Goal: Find contact information: Find contact information

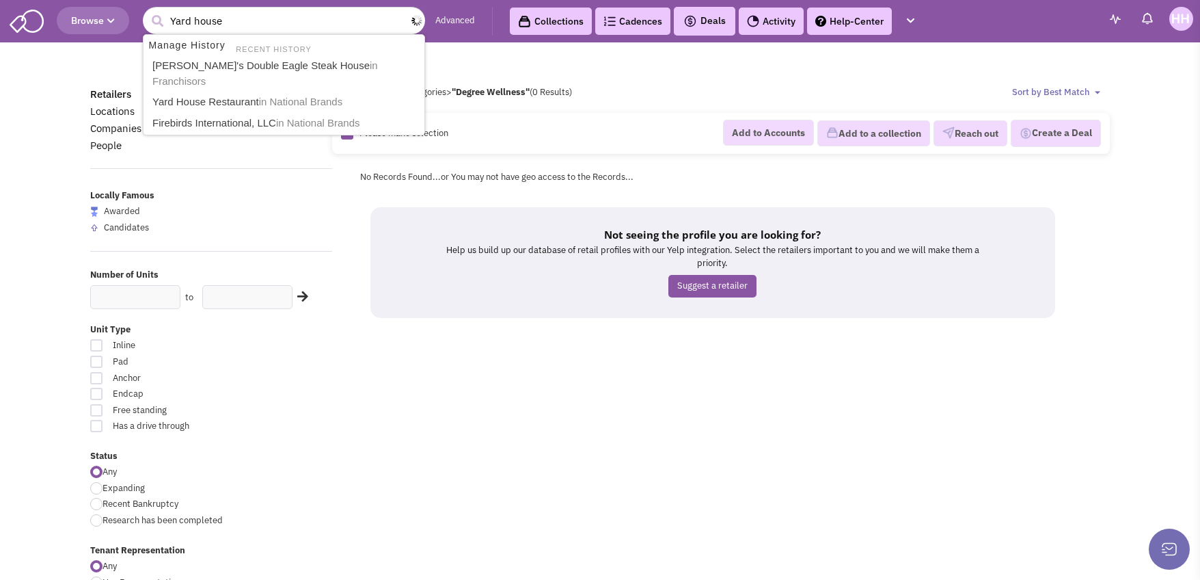
type input "Yard house"
click at [147, 11] on button "submit" at bounding box center [157, 21] width 21 height 21
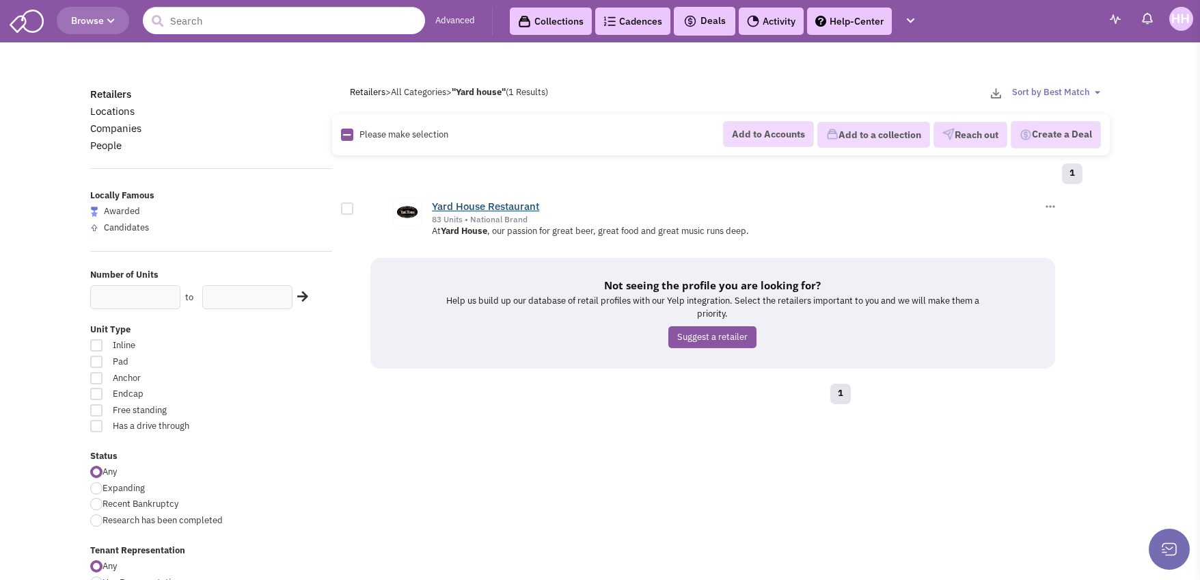
click at [532, 202] on link "Yard House Restaurant" at bounding box center [485, 206] width 107 height 13
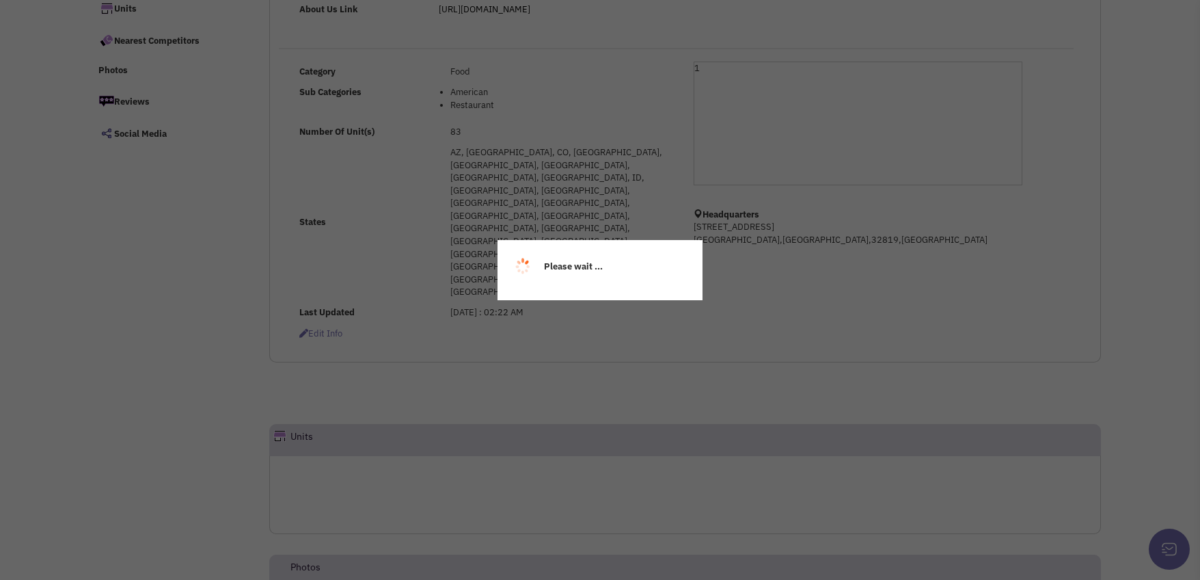
select select
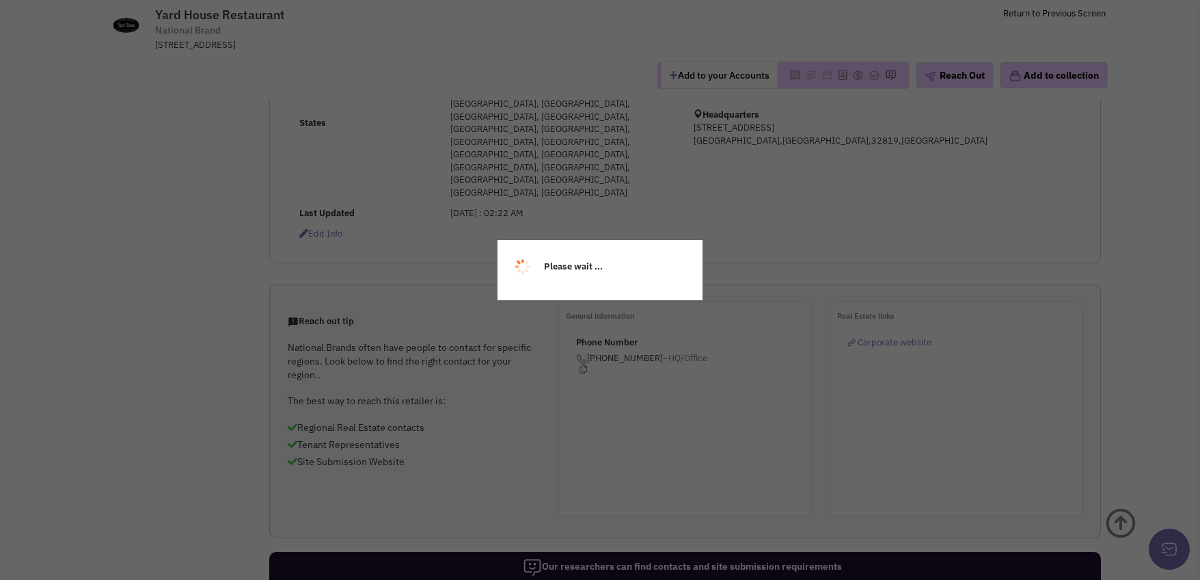
scroll to position [306, 0]
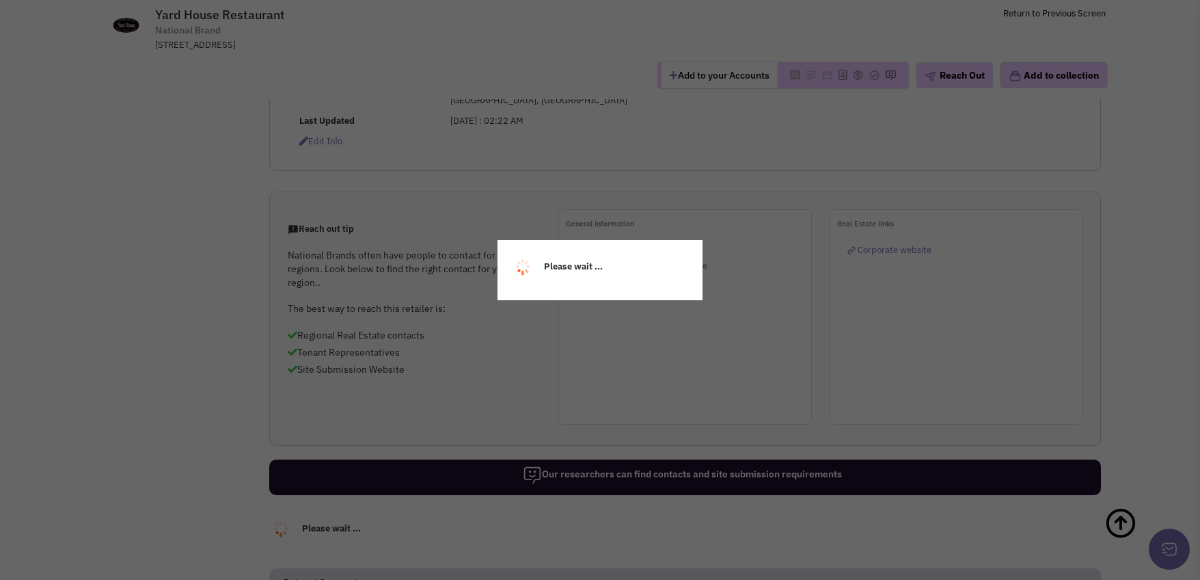
select select
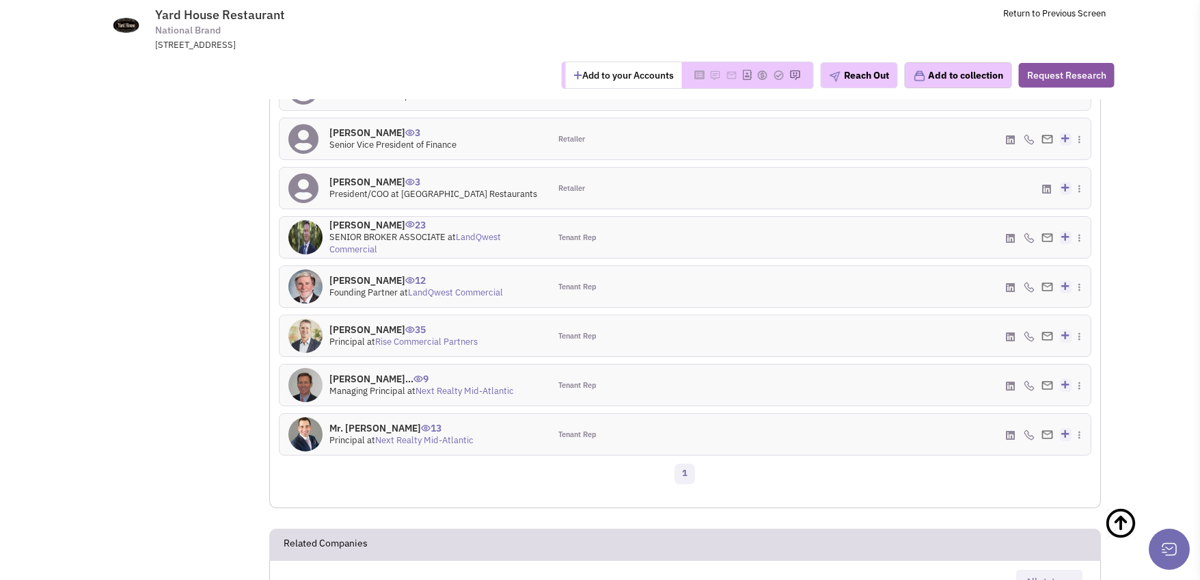
scroll to position [921, 0]
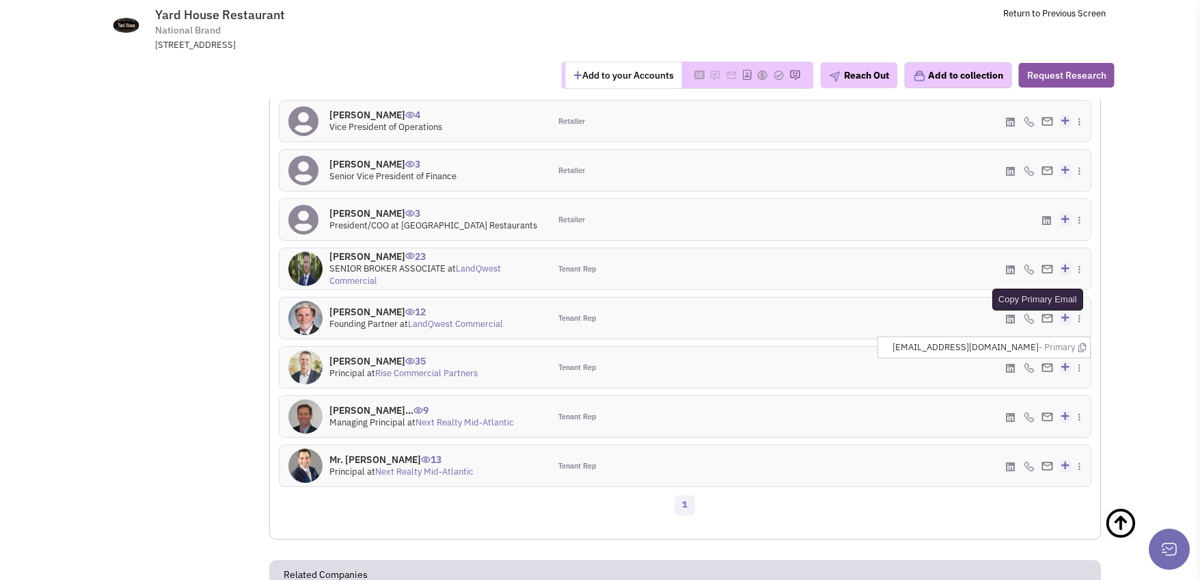
click at [1084, 343] on icon at bounding box center [1083, 347] width 8 height 9
click at [900, 494] on div "1" at bounding box center [685, 507] width 831 height 27
drag, startPoint x: 1081, startPoint y: 231, endPoint x: 1057, endPoint y: 189, distance: 48.7
click at [1081, 343] on icon at bounding box center [1083, 347] width 8 height 9
click at [908, 29] on td "Yard House Restaurant National Brand 8367 International Dr, Orlando, FL, 32819 …" at bounding box center [638, 25] width 936 height 51
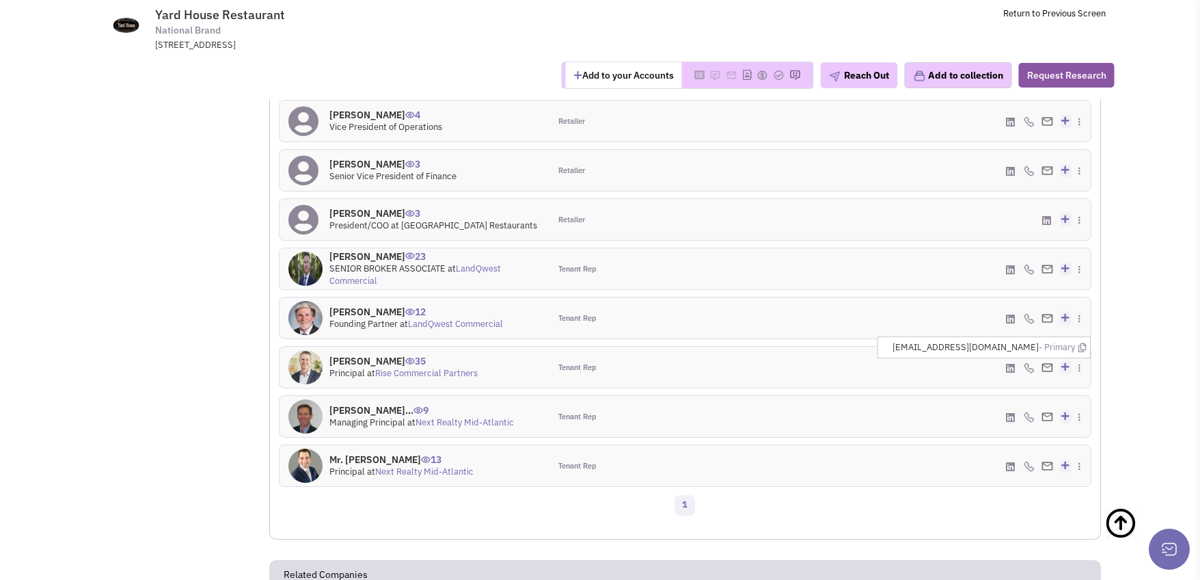
drag, startPoint x: 951, startPoint y: 388, endPoint x: 894, endPoint y: 383, distance: 57.0
click at [951, 494] on div "1" at bounding box center [685, 507] width 831 height 27
click at [1079, 343] on icon at bounding box center [1083, 347] width 8 height 9
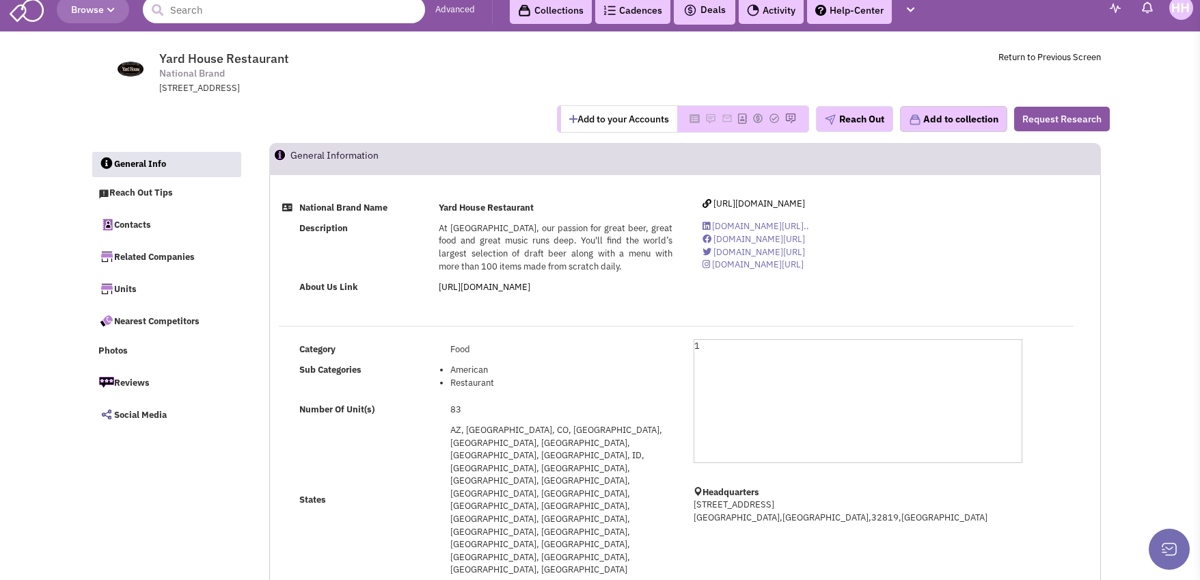
scroll to position [0, 0]
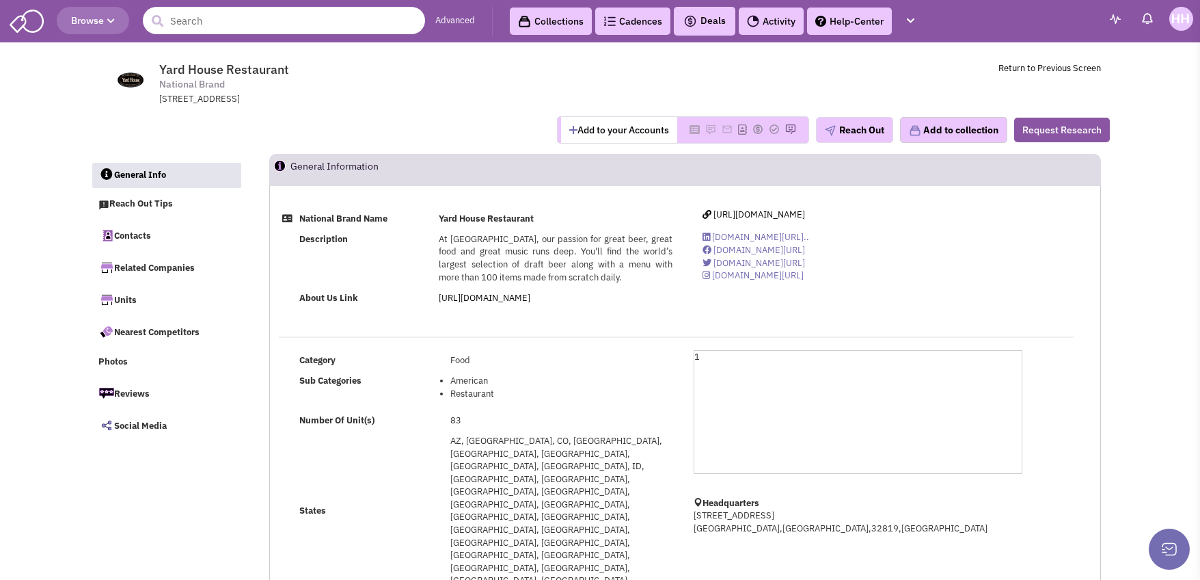
click at [251, 26] on input "text" at bounding box center [284, 20] width 282 height 27
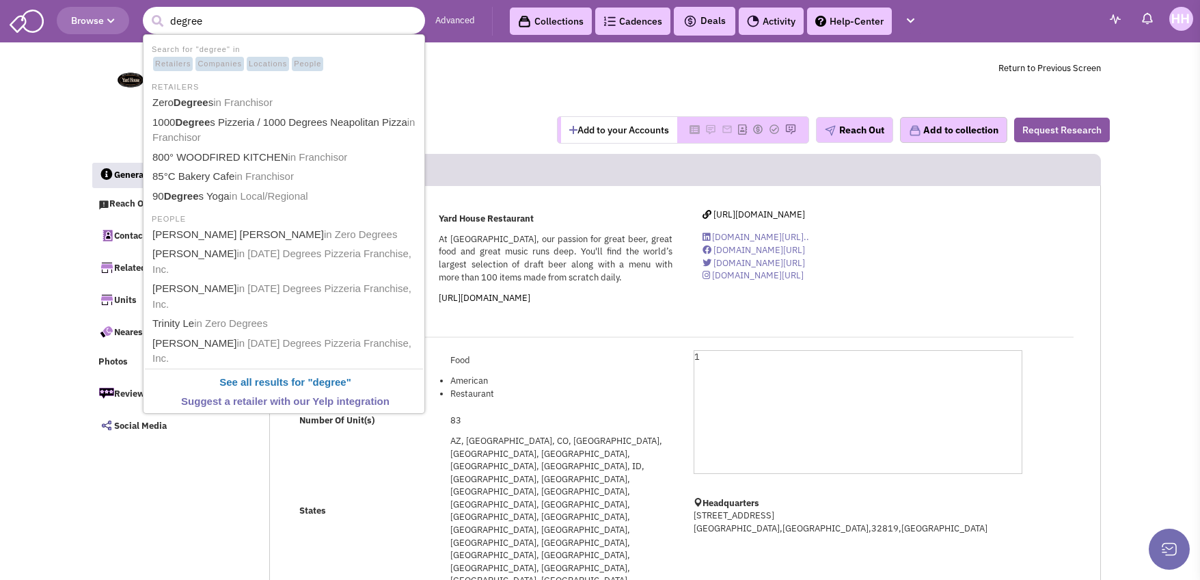
type input "degree"
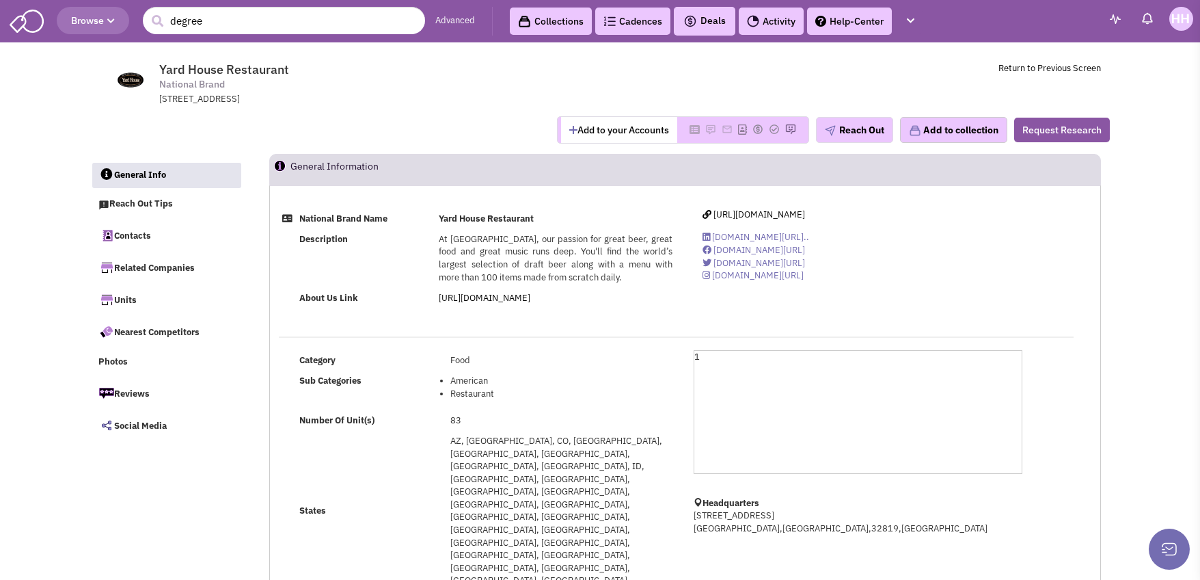
drag, startPoint x: 882, startPoint y: 75, endPoint x: 898, endPoint y: 72, distance: 16.0
click at [882, 75] on td "Yard House Restaurant National Brand 8367 International Dr, Orlando, FL, 32819 …" at bounding box center [638, 80] width 928 height 51
